Goal: Transaction & Acquisition: Book appointment/travel/reservation

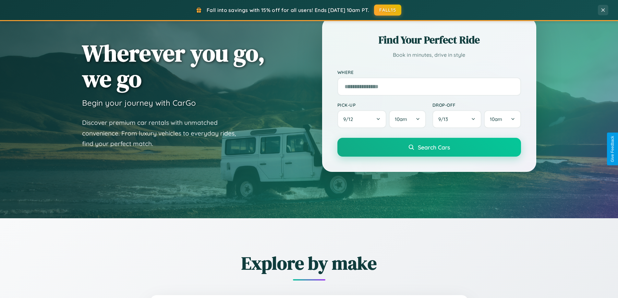
scroll to position [446, 0]
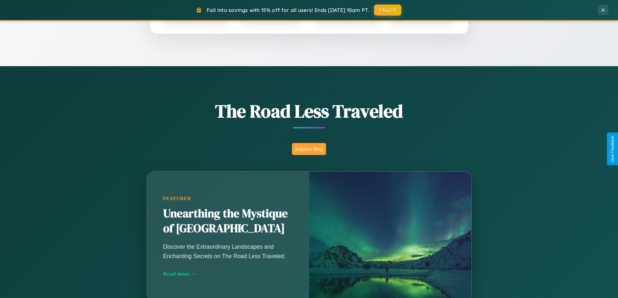
click at [309, 149] on button "Explore Blog" at bounding box center [309, 149] width 34 height 12
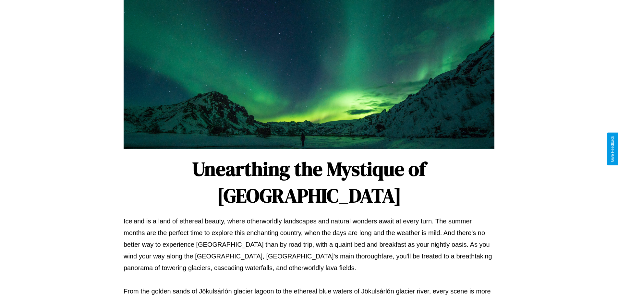
scroll to position [210, 0]
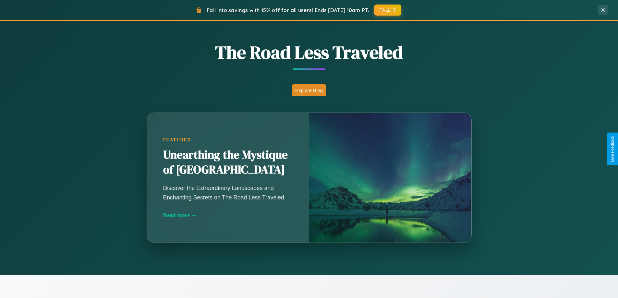
scroll to position [446, 0]
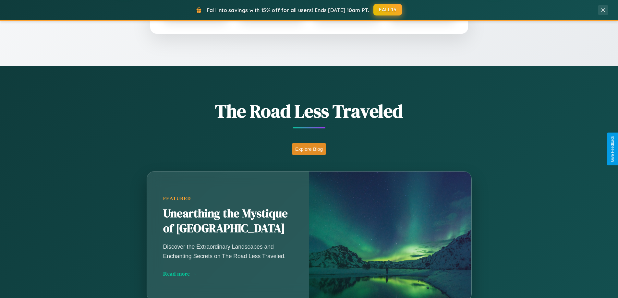
click at [388, 10] on button "FALL15" at bounding box center [387, 10] width 29 height 12
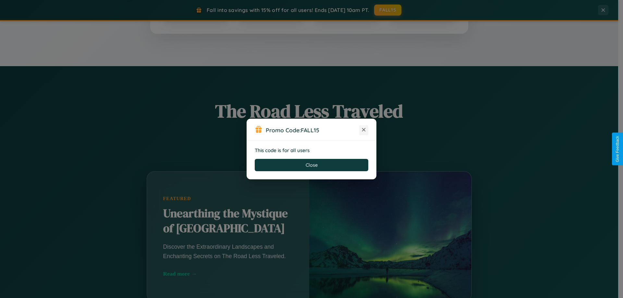
click at [363, 130] on icon at bounding box center [363, 129] width 6 height 6
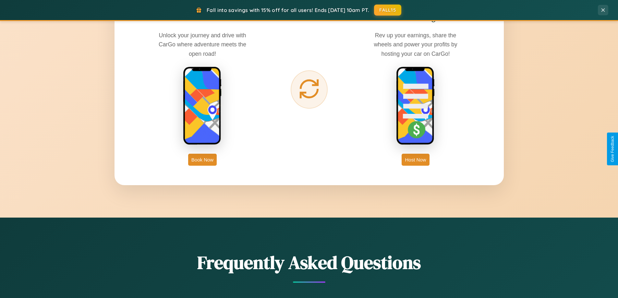
scroll to position [1042, 0]
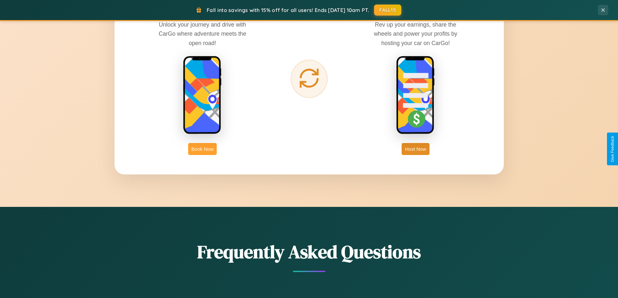
click at [202, 149] on button "Book Now" at bounding box center [202, 149] width 29 height 12
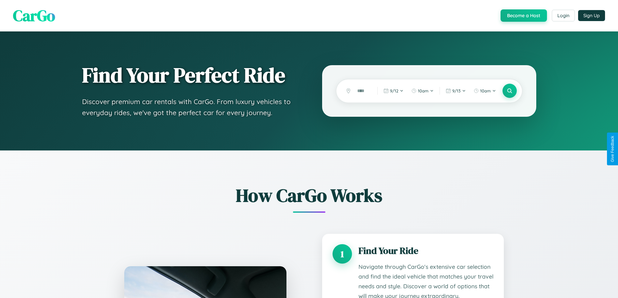
scroll to position [540, 0]
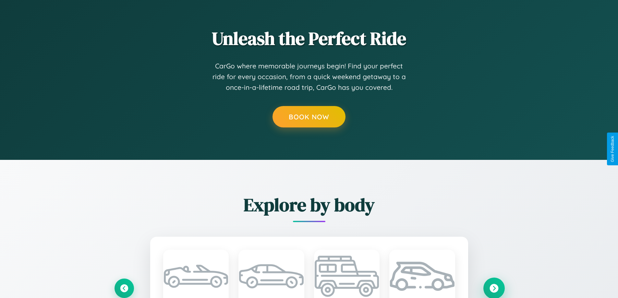
click at [493, 288] on icon at bounding box center [493, 288] width 9 height 9
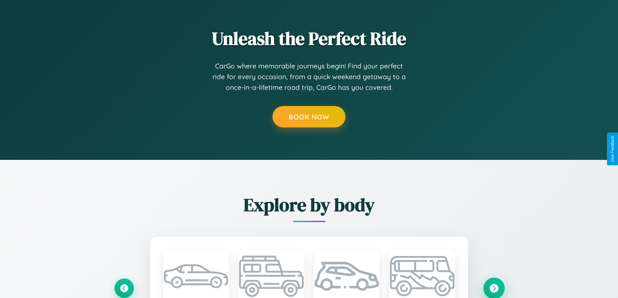
scroll to position [0, 0]
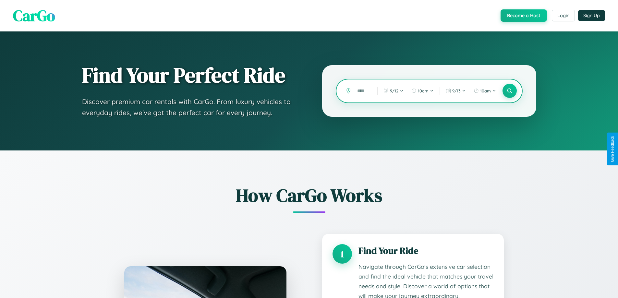
click at [362, 91] on input "text" at bounding box center [362, 90] width 17 height 11
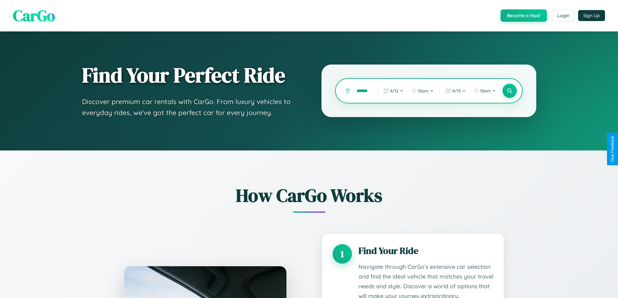
scroll to position [0, 6]
type input "******"
click at [509, 91] on icon at bounding box center [509, 91] width 6 height 6
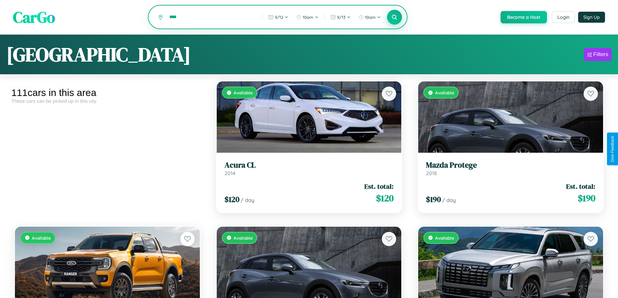
type input "****"
click at [394, 17] on icon at bounding box center [394, 17] width 6 height 6
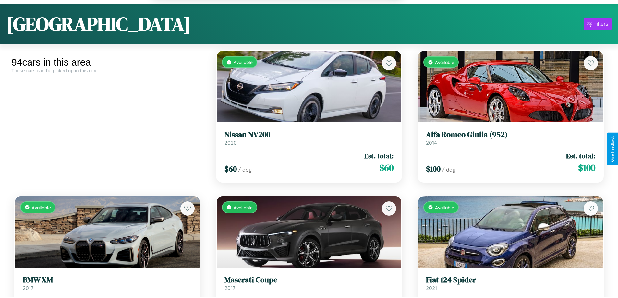
scroll to position [1132, 0]
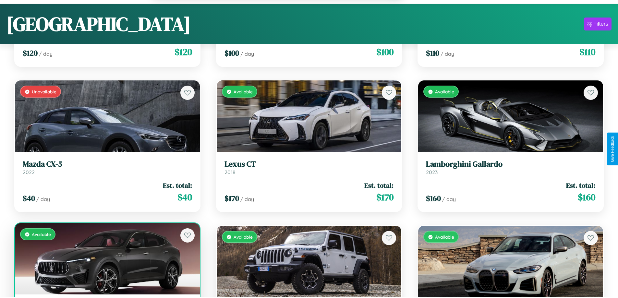
click at [106, 260] on div "Available" at bounding box center [107, 258] width 185 height 71
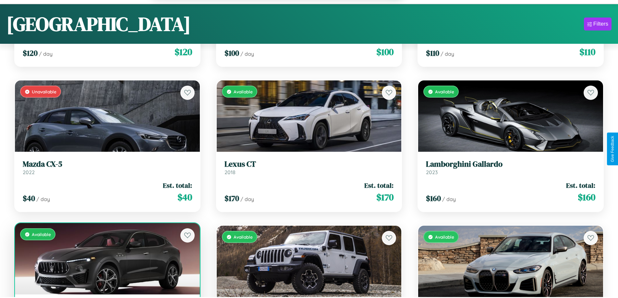
click at [106, 260] on div "Available" at bounding box center [107, 258] width 185 height 71
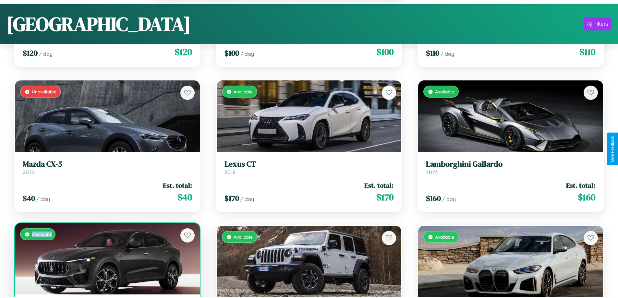
click at [106, 260] on div "Available" at bounding box center [107, 258] width 185 height 71
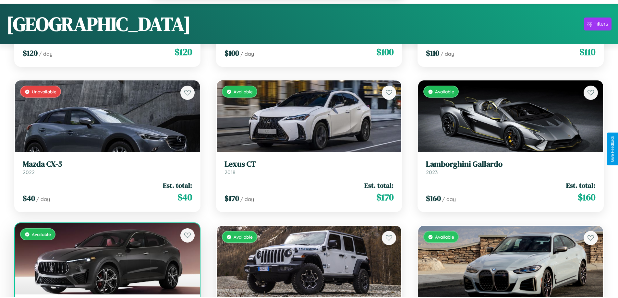
click at [106, 260] on div "Available" at bounding box center [107, 258] width 185 height 71
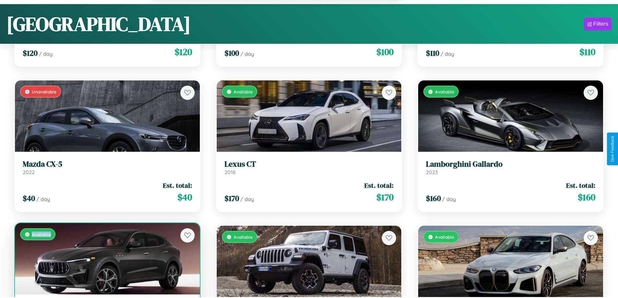
click at [106, 260] on div "Available" at bounding box center [107, 258] width 185 height 71
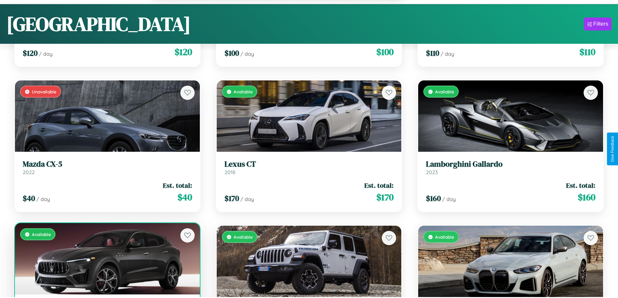
scroll to position [1153, 0]
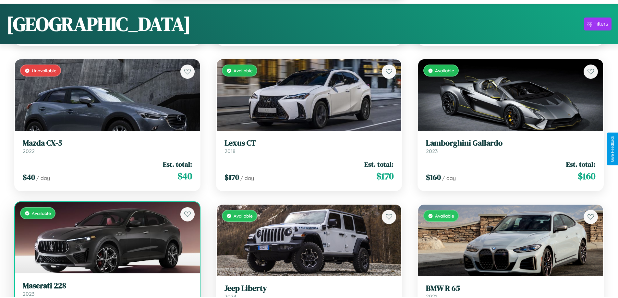
click at [106, 290] on h3 "Maserati 228" at bounding box center [107, 285] width 169 height 9
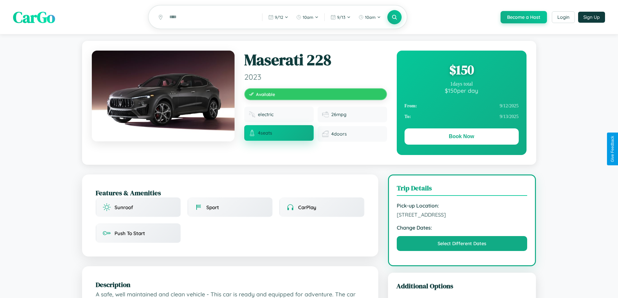
scroll to position [168, 0]
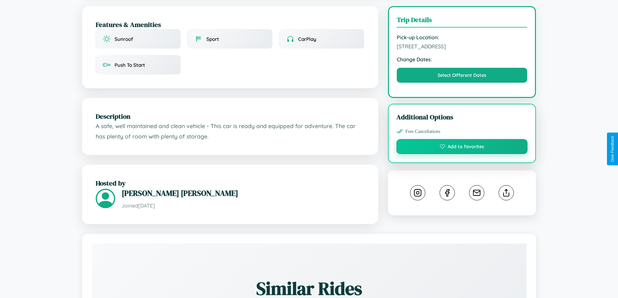
click at [462, 148] on button "Add to favorites" at bounding box center [461, 146] width 131 height 15
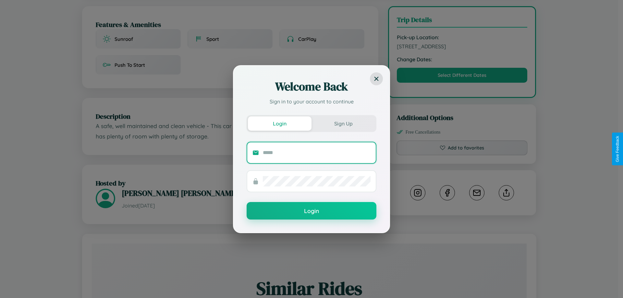
click at [316, 152] on input "text" at bounding box center [317, 153] width 108 height 10
type input "**********"
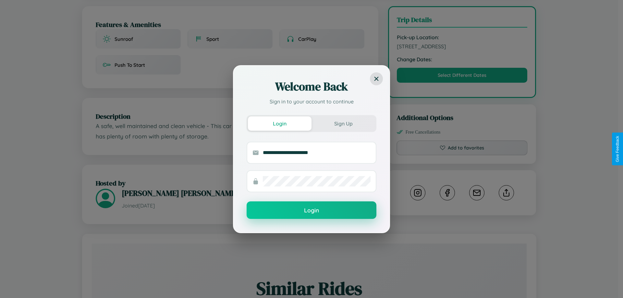
click at [311, 210] on button "Login" at bounding box center [311, 210] width 130 height 18
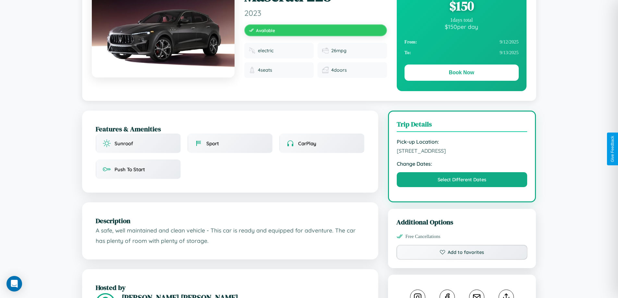
scroll to position [0, 0]
